Goal: Complete application form: Complete application form

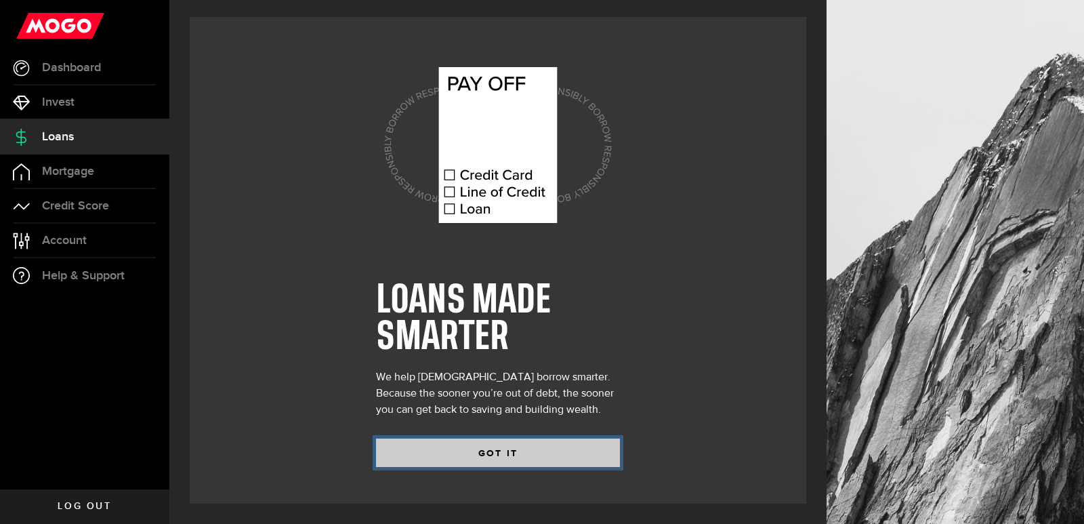
click at [544, 455] on button "GOT IT" at bounding box center [498, 452] width 244 height 28
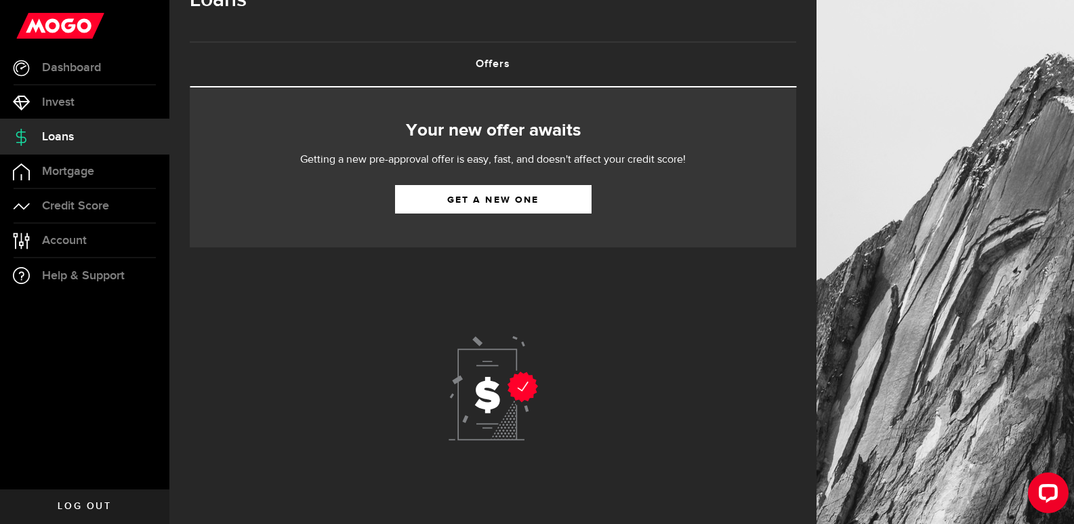
scroll to position [74, 0]
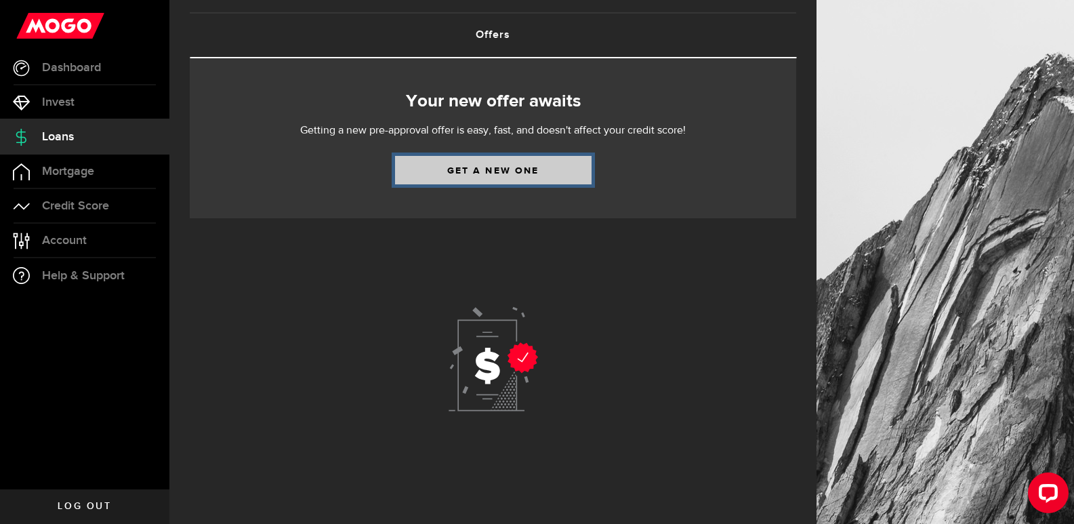
click at [550, 180] on link "Get a new one" at bounding box center [493, 170] width 196 height 28
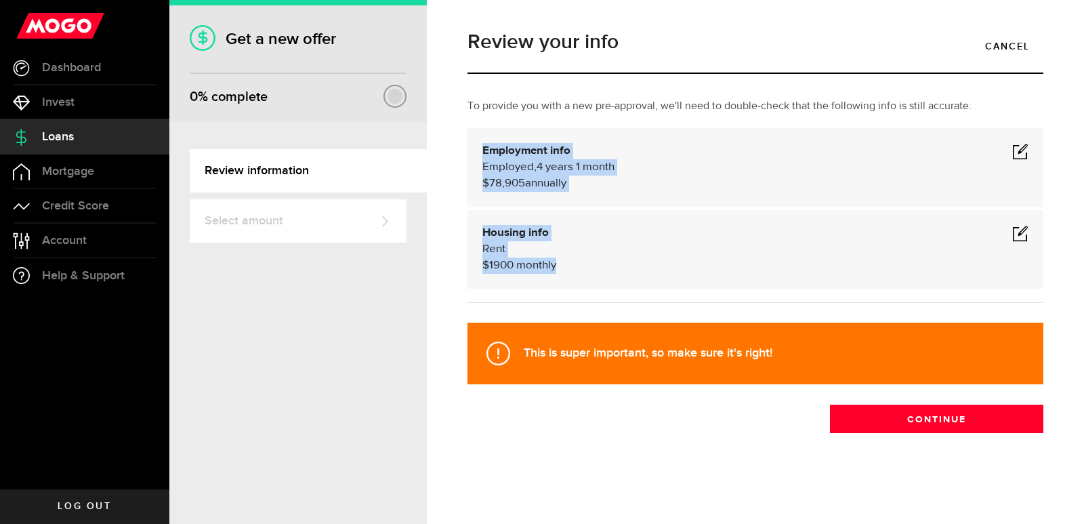
drag, startPoint x: 484, startPoint y: 153, endPoint x: 559, endPoint y: 273, distance: 141.5
click at [559, 273] on div "To provide you with a new pre-approval, we'll need to double-check that the fol…" at bounding box center [755, 206] width 596 height 217
copy div "Loremipsum dolo Sitametc Adipis , 5 elits 9 doeiu (te incididun utlab) $14,825 …"
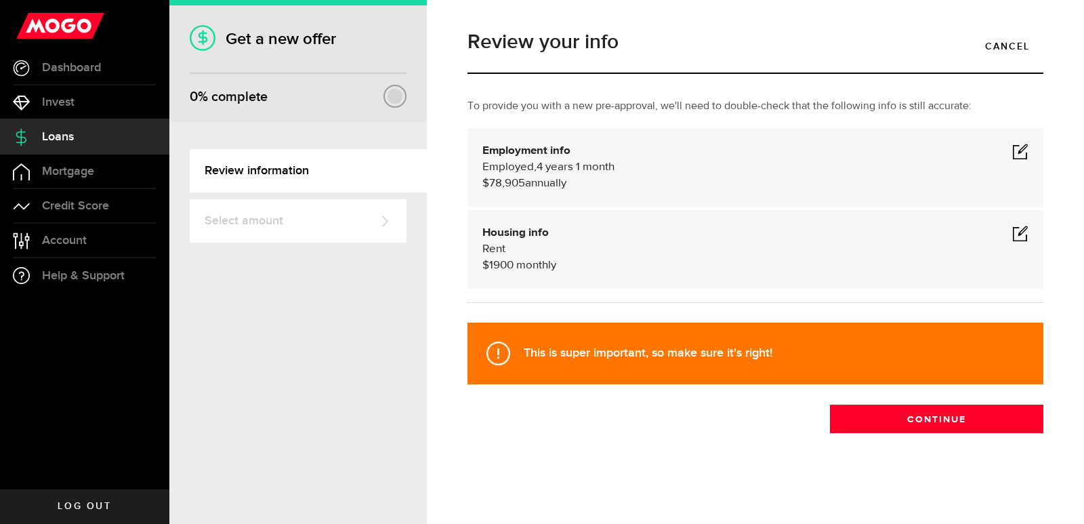
click at [585, 438] on div "Review your info Cancel To provide you with a new pre-approval, we'll need to d…" at bounding box center [755, 260] width 596 height 482
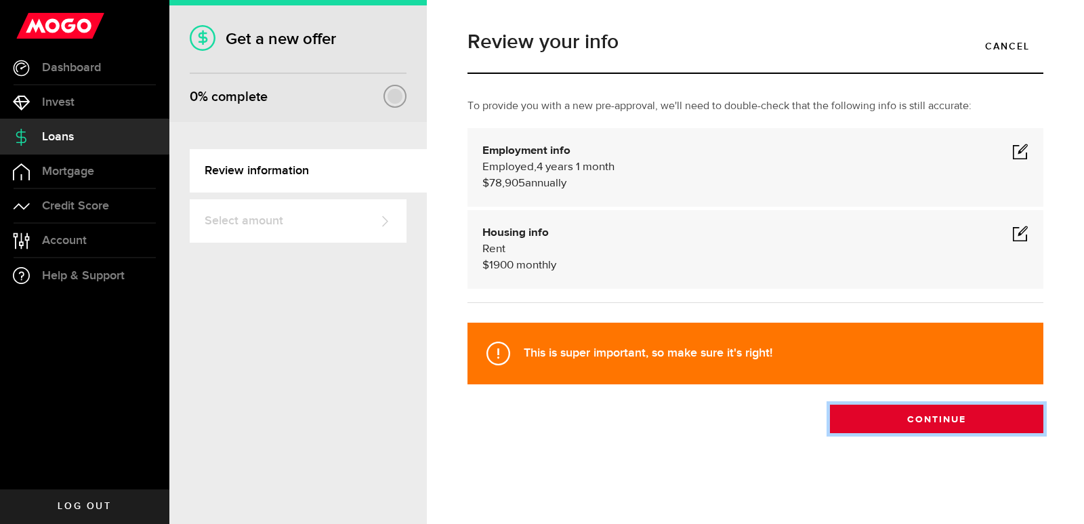
click at [952, 419] on button "Continue" at bounding box center [936, 418] width 213 height 28
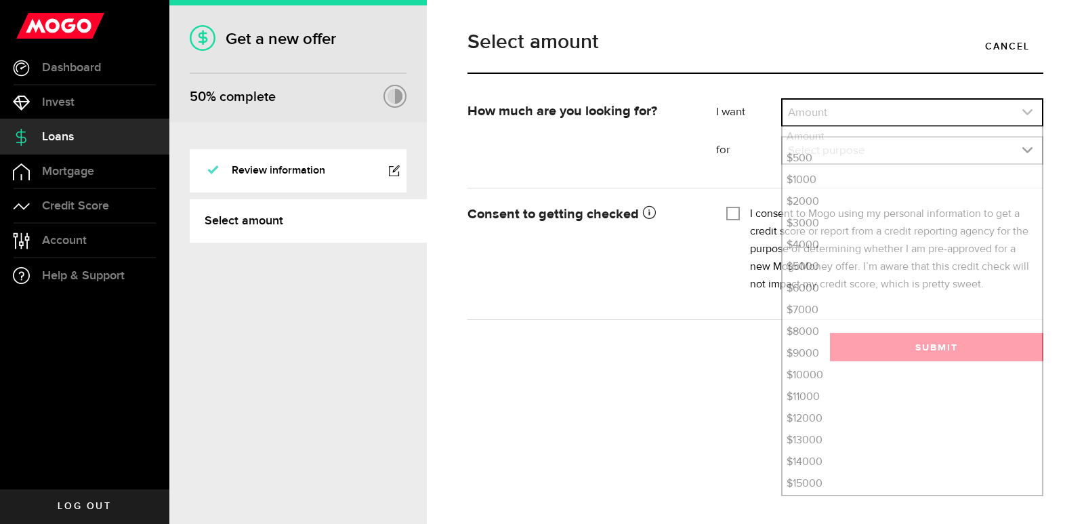
click at [1023, 112] on icon "expand select" at bounding box center [1028, 112] width 12 height 12
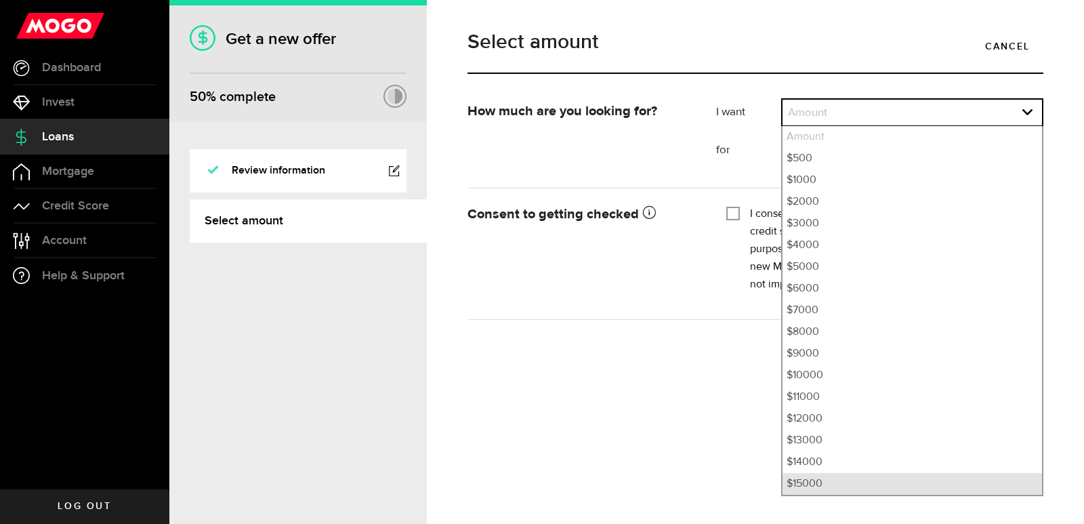
click at [840, 481] on li "$15000" at bounding box center [911, 484] width 259 height 22
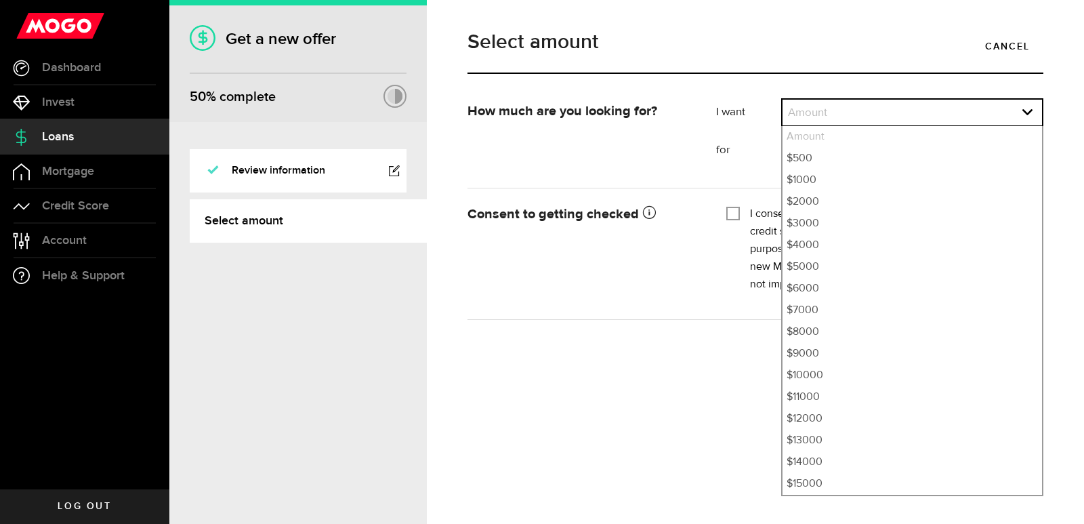
select select "15000"
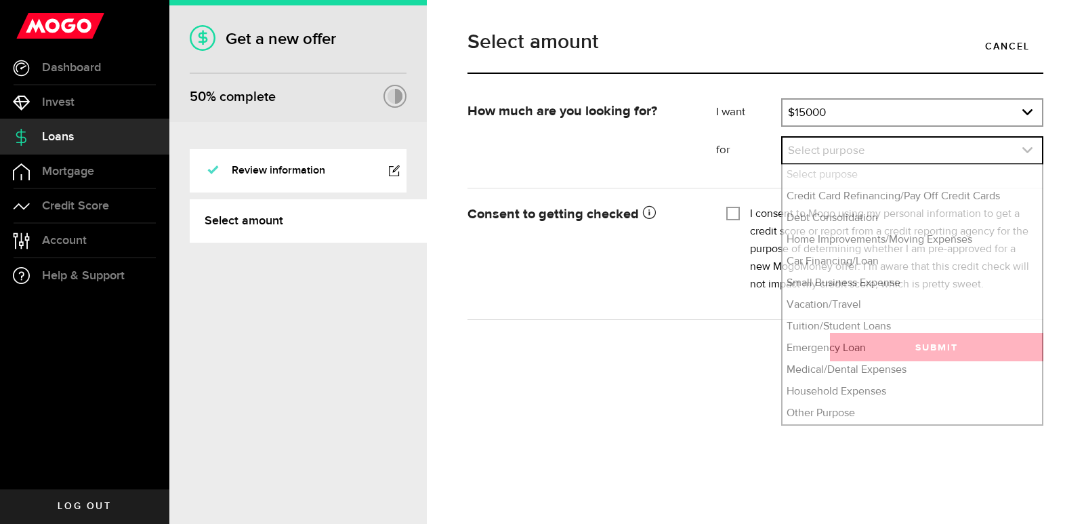
click at [940, 152] on link "expand select" at bounding box center [911, 151] width 259 height 26
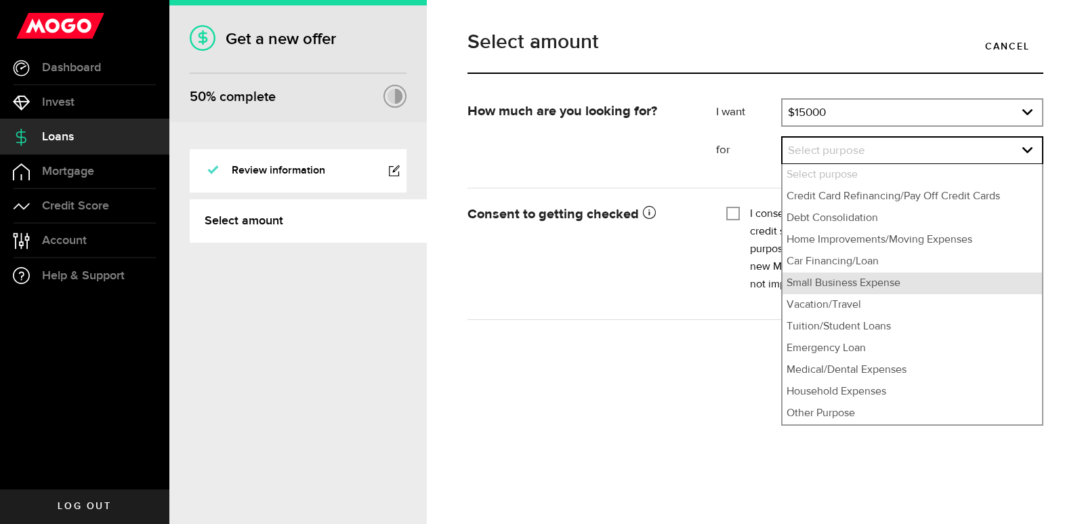
click at [910, 289] on li "Small Business Expense" at bounding box center [911, 283] width 259 height 22
select select "Small Business Expense"
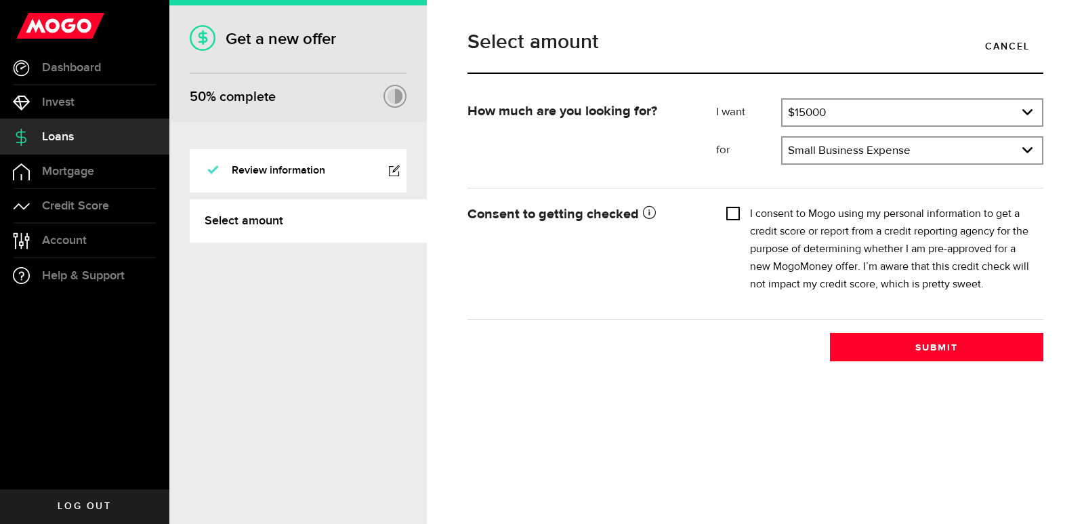
click at [736, 209] on input "I consent to Mogo using my personal information to get a credit score or report…" at bounding box center [733, 212] width 14 height 14
checkbox input "true"
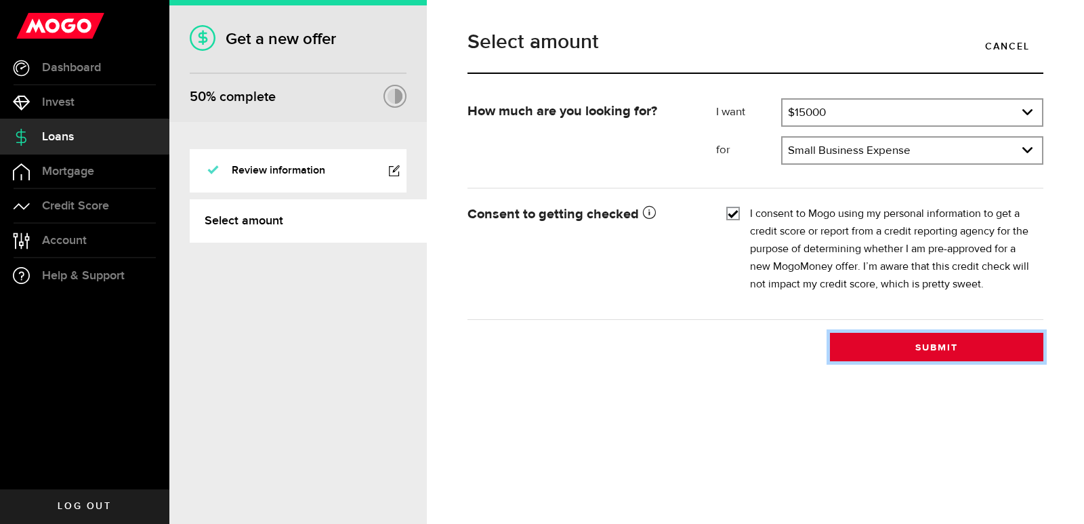
click at [896, 351] on button "Submit" at bounding box center [936, 347] width 213 height 28
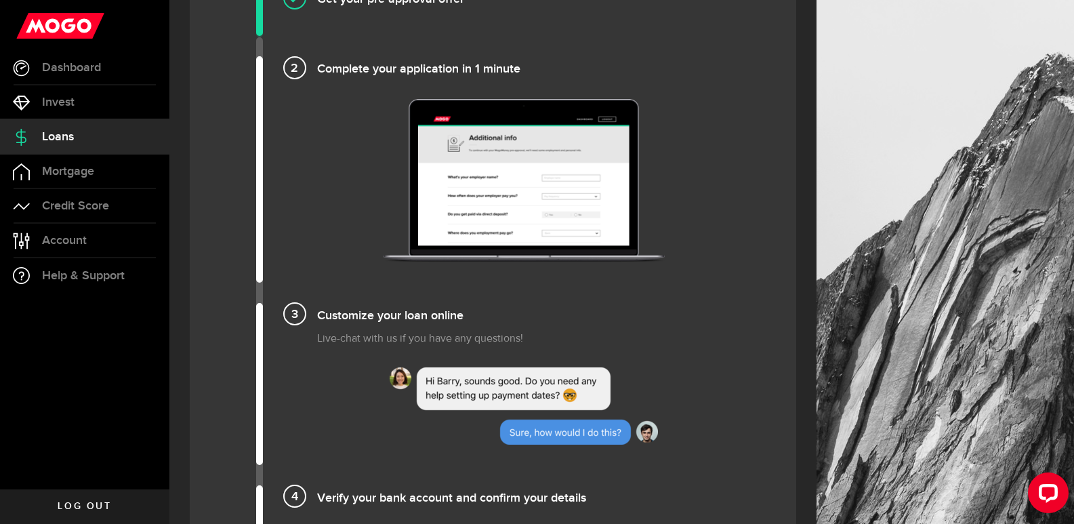
scroll to position [542, 0]
